Goal: Find specific page/section: Find specific page/section

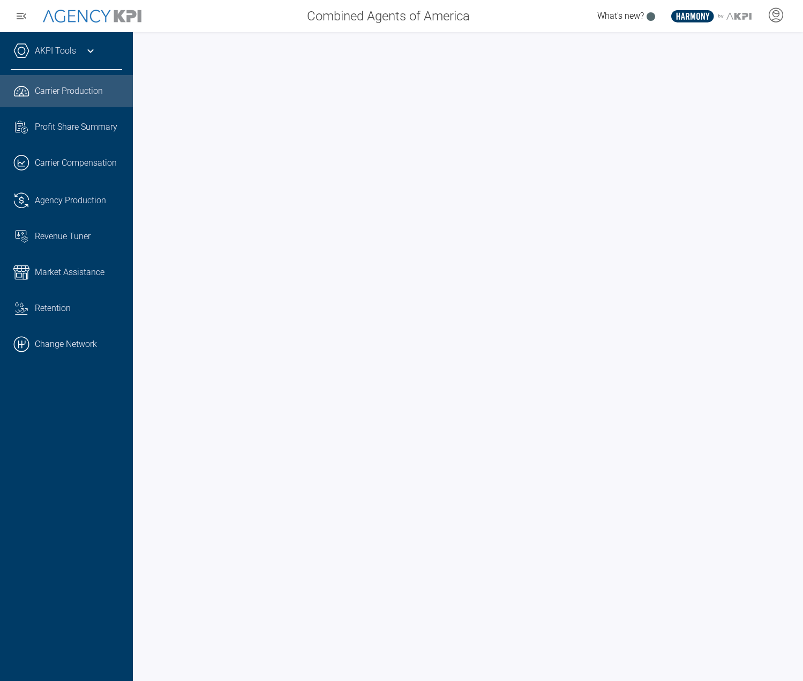
click at [59, 50] on link "AKPI Tools" at bounding box center [55, 50] width 41 height 13
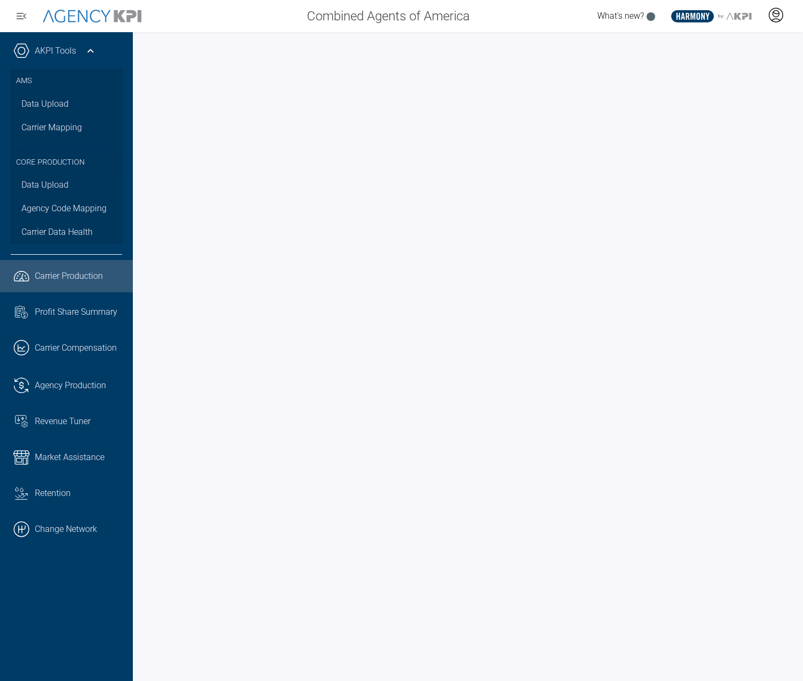
click at [774, 16] on icon at bounding box center [776, 14] width 6 height 6
click at [735, 51] on li "Admin Portal" at bounding box center [733, 45] width 115 height 25
click at [526, 36] on div at bounding box center [468, 356] width 670 height 648
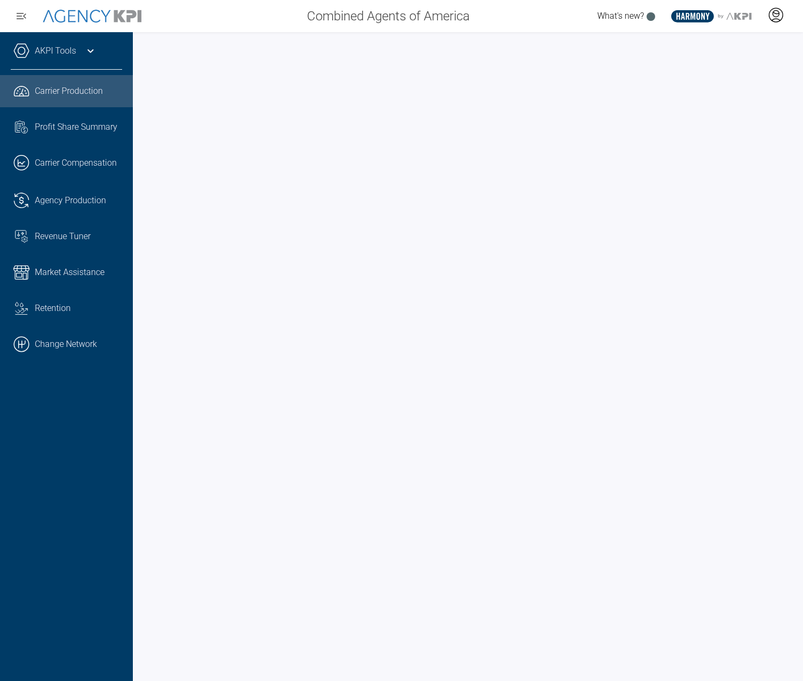
click at [774, 25] on div at bounding box center [776, 16] width 27 height 25
click at [779, 19] on icon at bounding box center [776, 20] width 9 height 2
click at [721, 99] on span "AgencyKPI Help Portal" at bounding box center [741, 98] width 80 height 9
click at [782, 20] on icon at bounding box center [776, 15] width 16 height 16
